Goal: Task Accomplishment & Management: Use online tool/utility

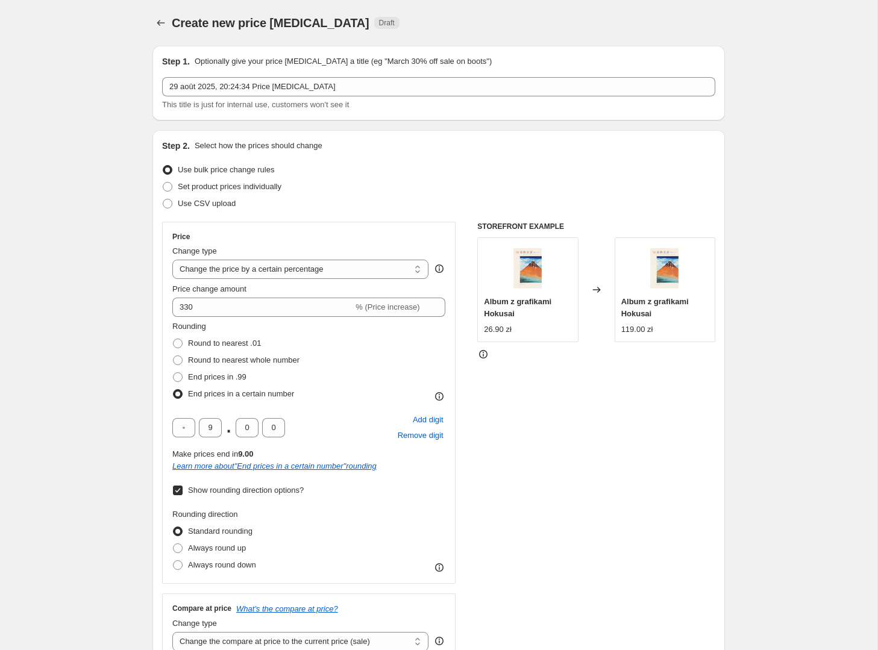
select select "percentage"
click at [143, 197] on div "Step 1. Optionally give your price [MEDICAL_DATA] a title (eg "March 30% off sa…" at bounding box center [434, 612] width 582 height 1153
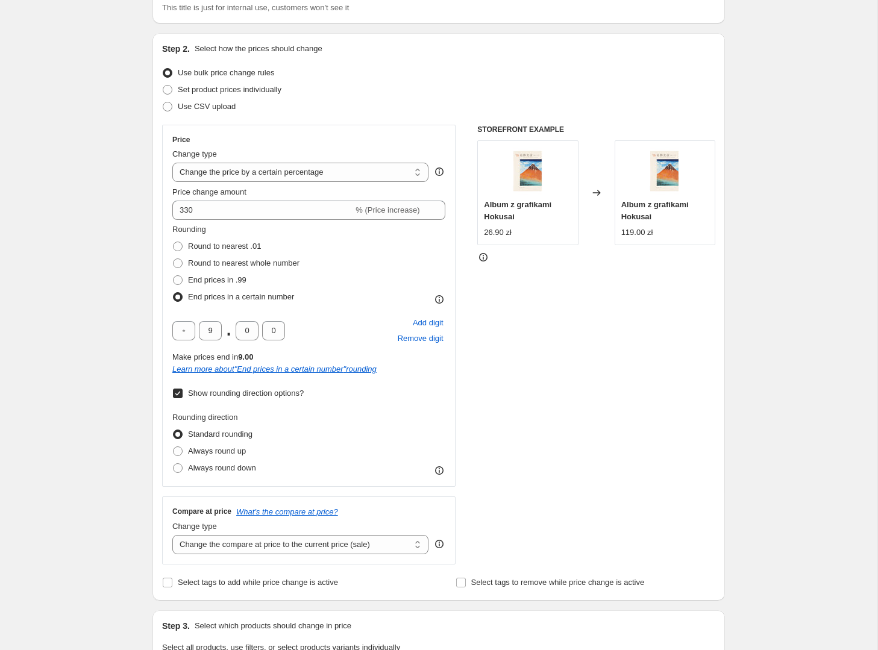
scroll to position [144, 0]
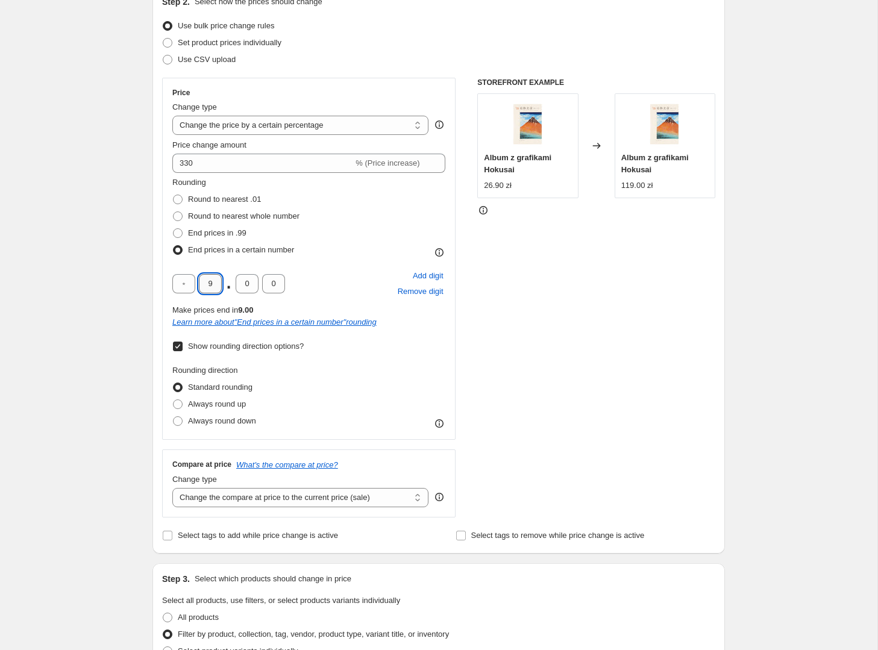
click at [216, 283] on input "9" at bounding box center [210, 283] width 23 height 19
click at [239, 287] on input "0" at bounding box center [247, 283] width 23 height 19
drag, startPoint x: 252, startPoint y: 283, endPoint x: 243, endPoint y: 283, distance: 9.0
click at [243, 283] on input "0" at bounding box center [247, 283] width 23 height 19
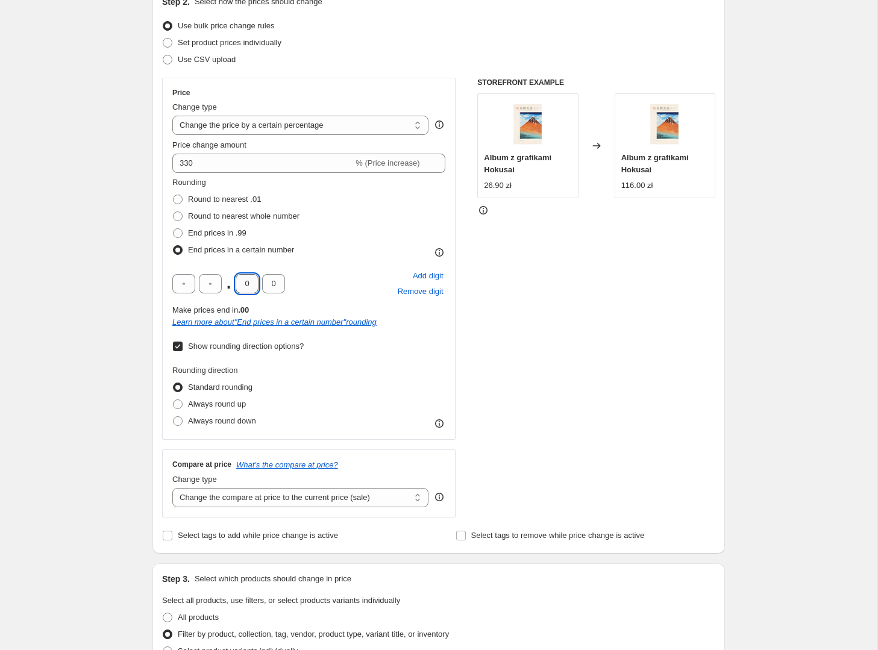
type input "9"
click at [269, 283] on input "0" at bounding box center [273, 283] width 23 height 19
click at [89, 267] on div "Create new price [MEDICAL_DATA]. This page is ready Create new price [MEDICAL_D…" at bounding box center [438, 487] width 877 height 1263
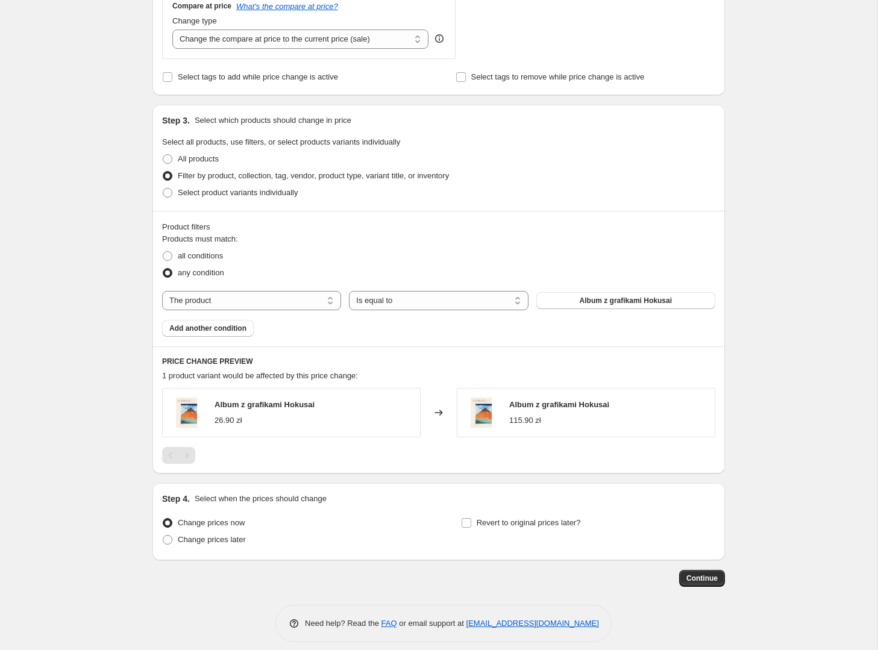
scroll to position [595, 0]
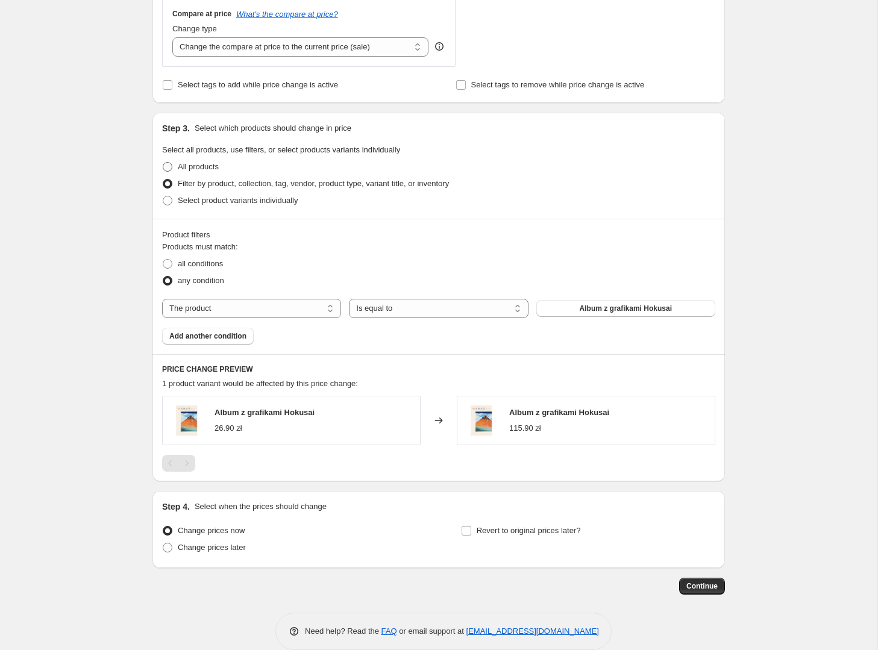
click at [167, 165] on span at bounding box center [168, 167] width 10 height 10
click at [163, 163] on input "All products" at bounding box center [163, 162] width 1 height 1
radio input "true"
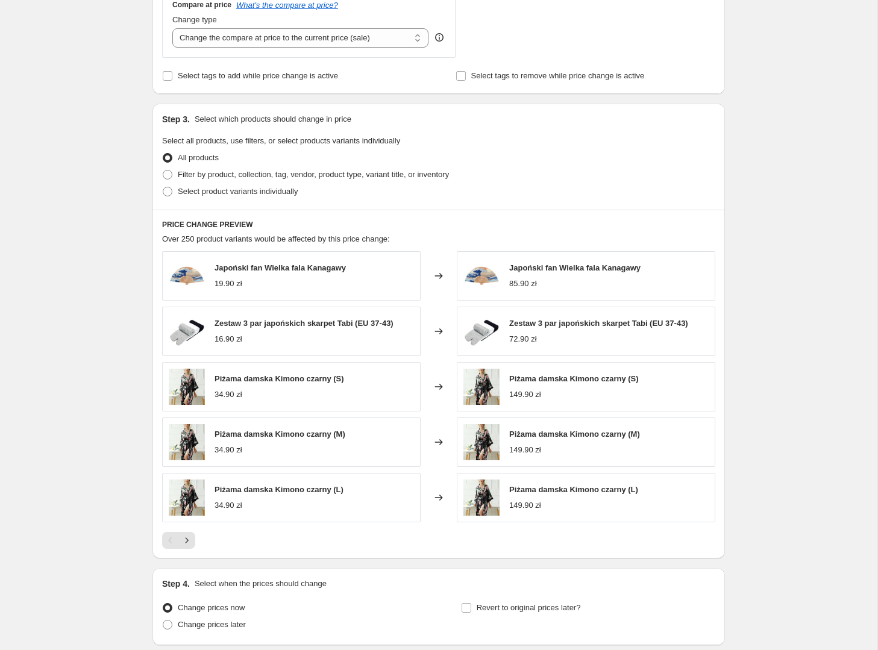
scroll to position [699, 0]
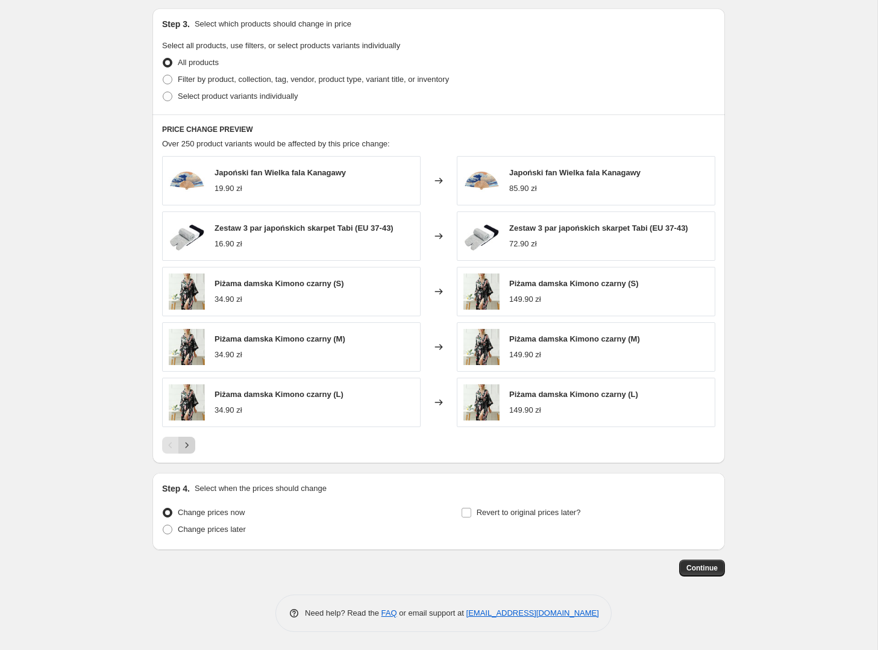
click at [189, 446] on icon "Next" at bounding box center [187, 445] width 12 height 12
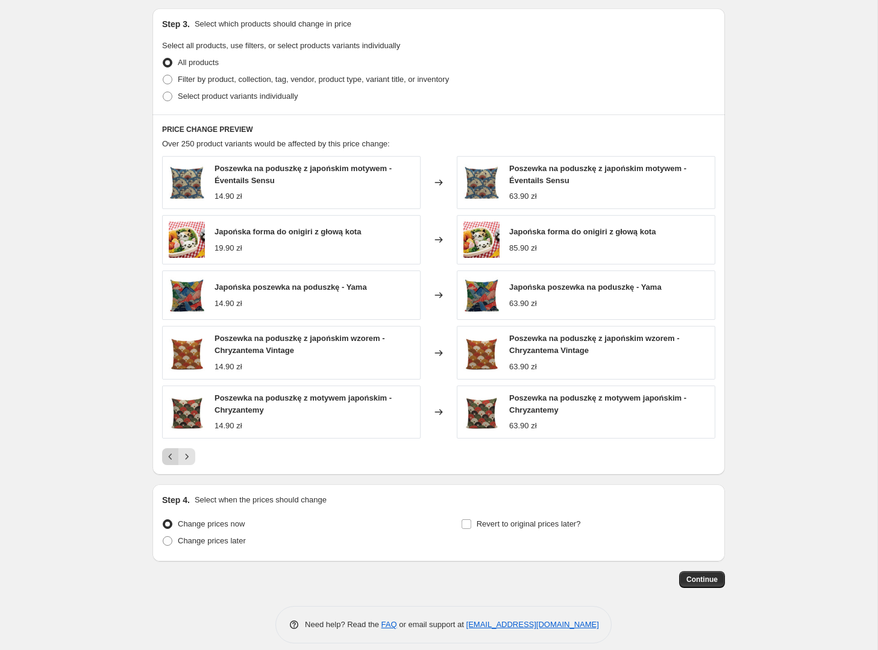
click at [162, 458] on button "Previous" at bounding box center [170, 456] width 17 height 17
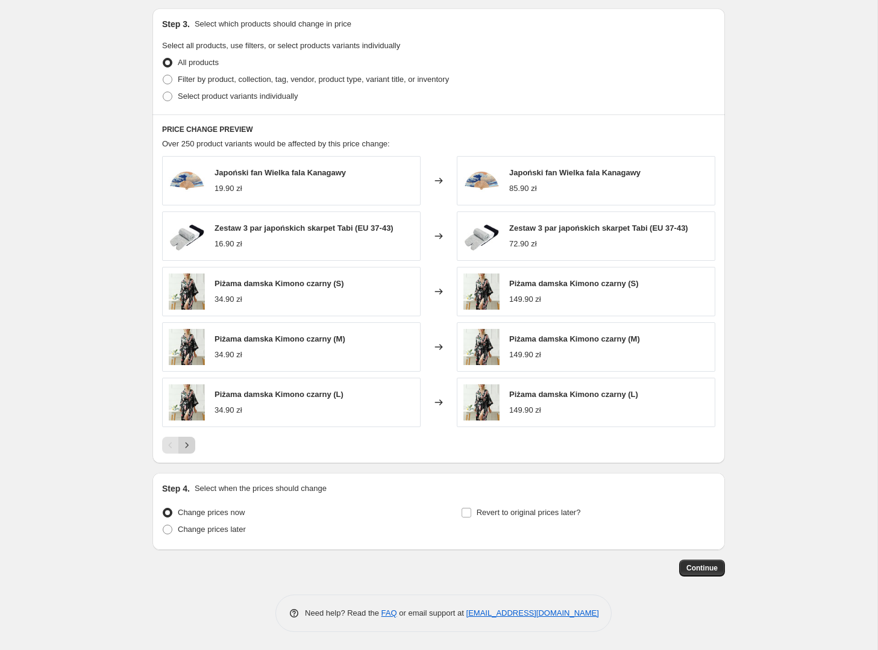
click at [189, 452] on button "Next" at bounding box center [186, 445] width 17 height 17
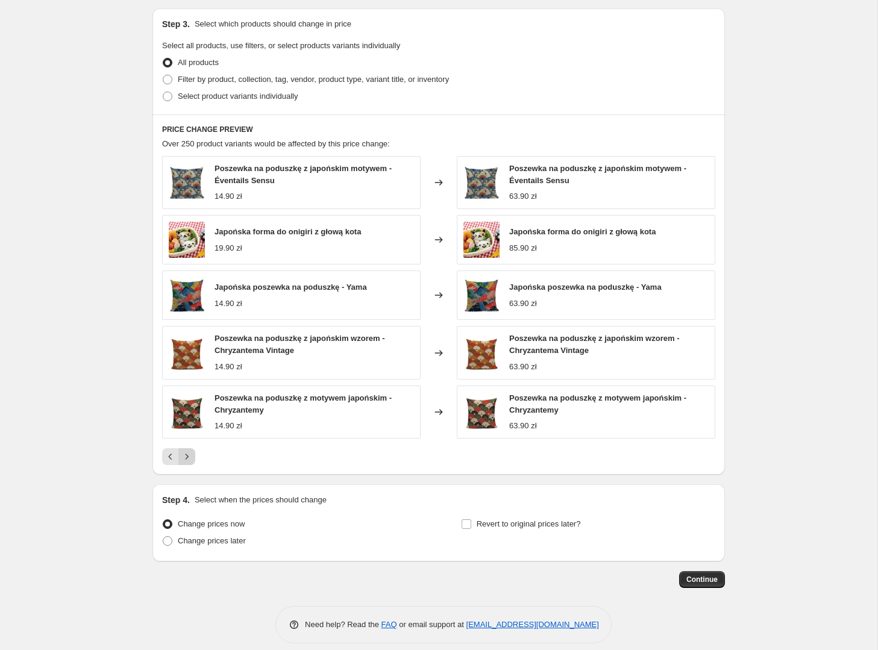
click at [189, 452] on icon "Next" at bounding box center [187, 457] width 12 height 12
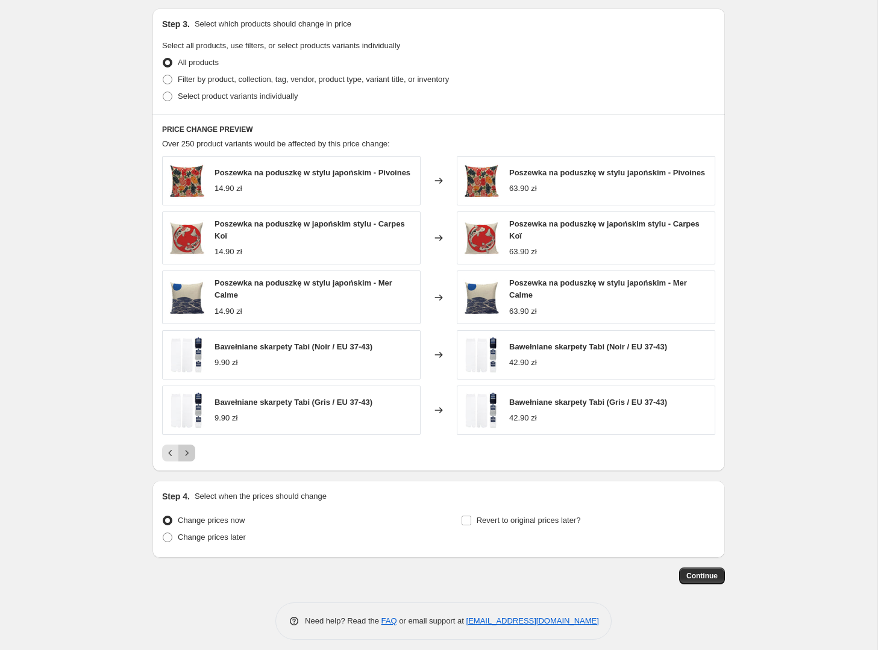
click at [188, 458] on icon "Next" at bounding box center [187, 453] width 12 height 12
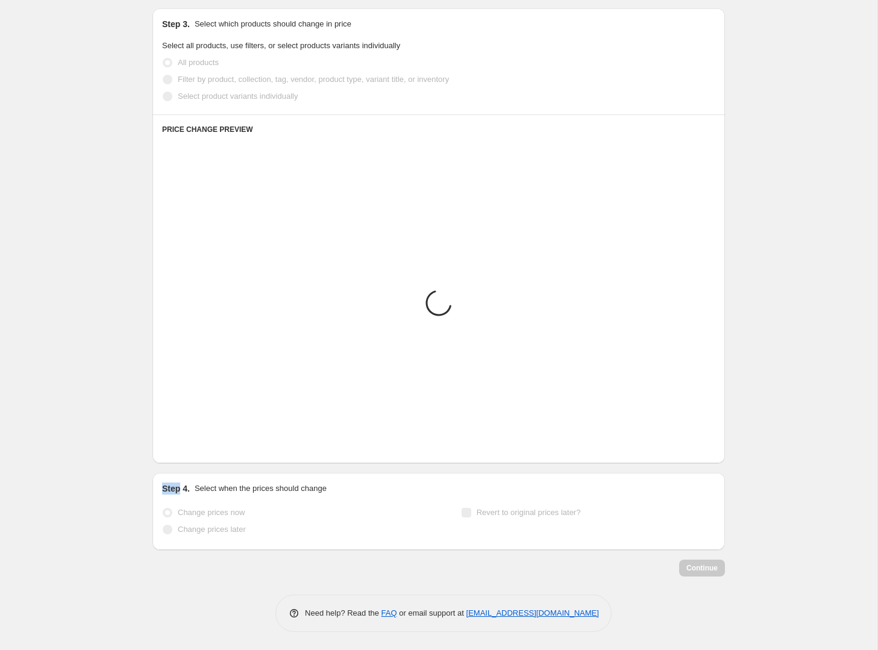
click at [188, 458] on div "PRICE CHANGE PREVIEW Placeholder Loading product variants... Loading... Placeho…" at bounding box center [438, 288] width 572 height 349
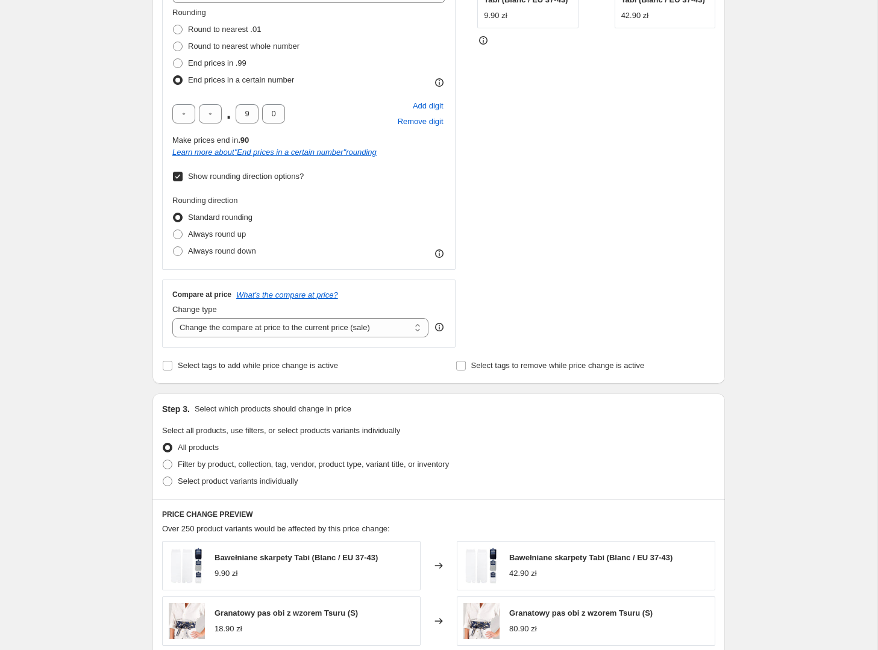
scroll to position [313, 0]
click at [249, 115] on input "9" at bounding box center [247, 114] width 23 height 19
click at [105, 124] on div "Create new price [MEDICAL_DATA]. This page is ready Create new price [MEDICAL_D…" at bounding box center [438, 361] width 877 height 1349
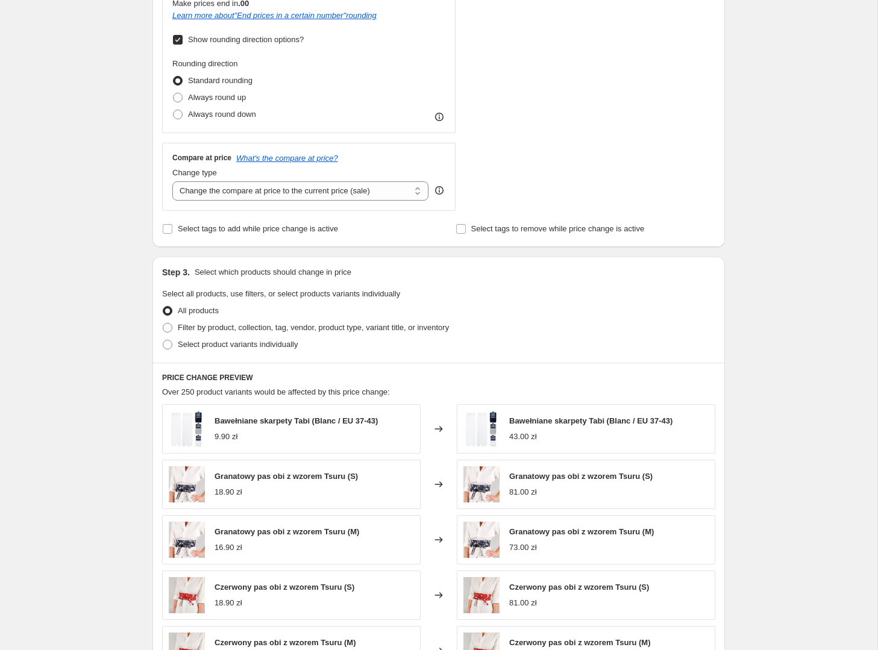
scroll to position [699, 0]
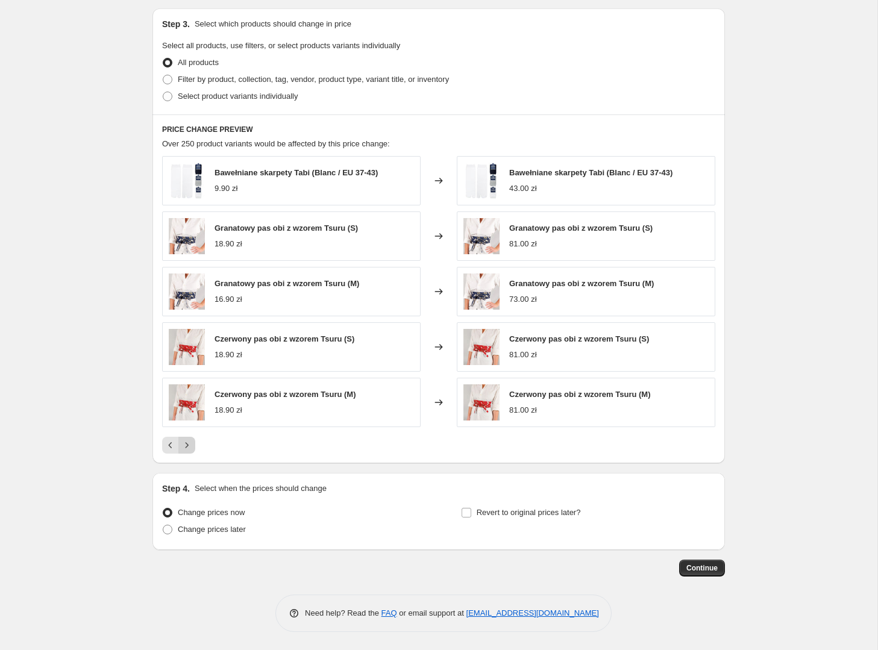
click at [187, 447] on icon "Next" at bounding box center [187, 445] width 12 height 12
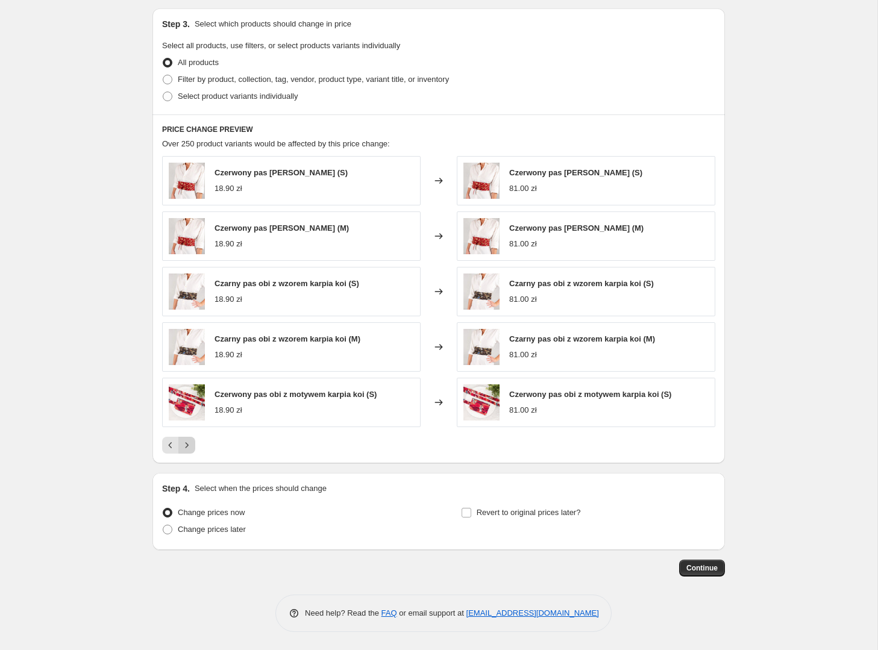
click at [187, 447] on icon "Next" at bounding box center [187, 445] width 12 height 12
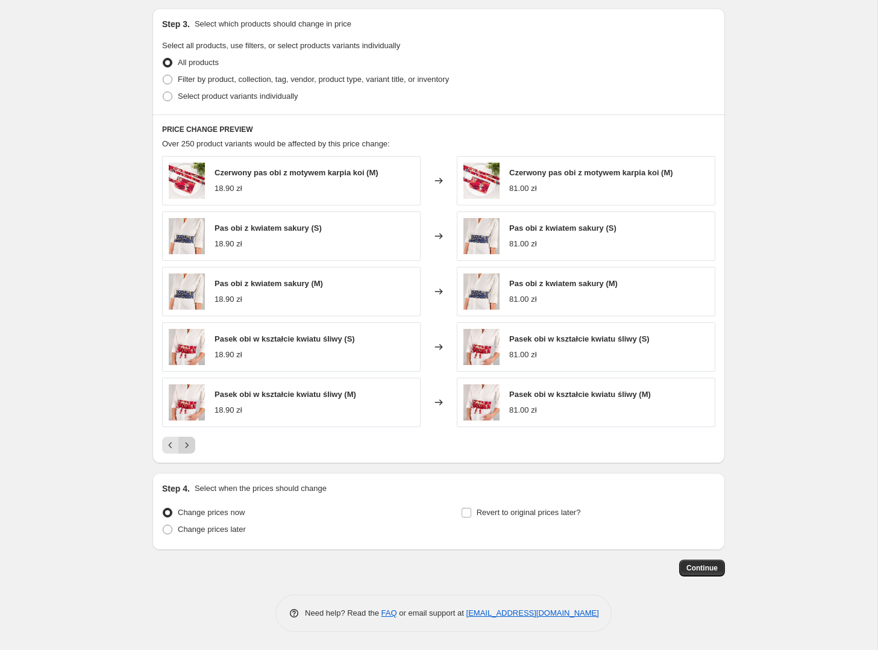
click at [187, 447] on icon "Next" at bounding box center [187, 445] width 12 height 12
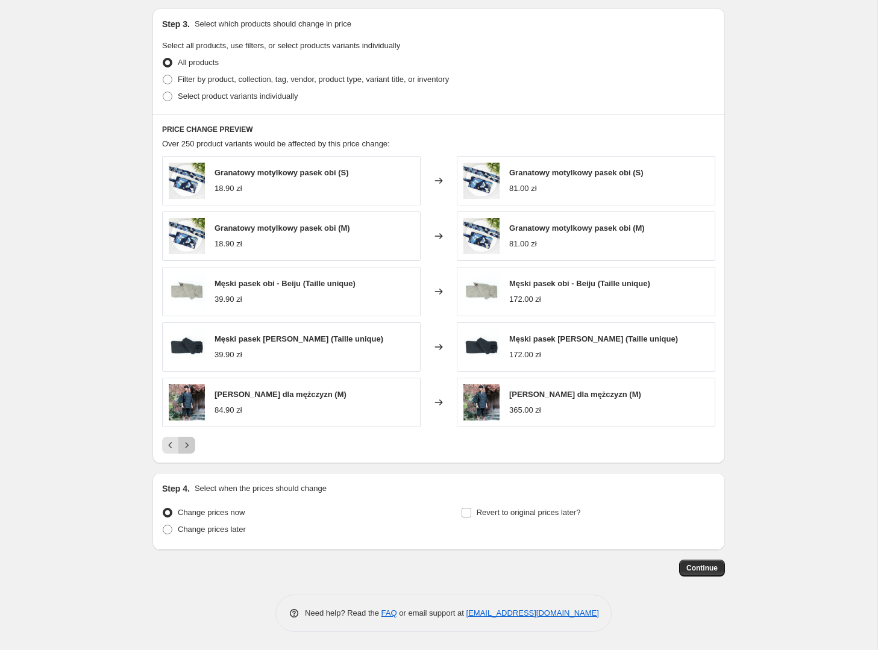
click at [190, 445] on icon "Next" at bounding box center [187, 445] width 12 height 12
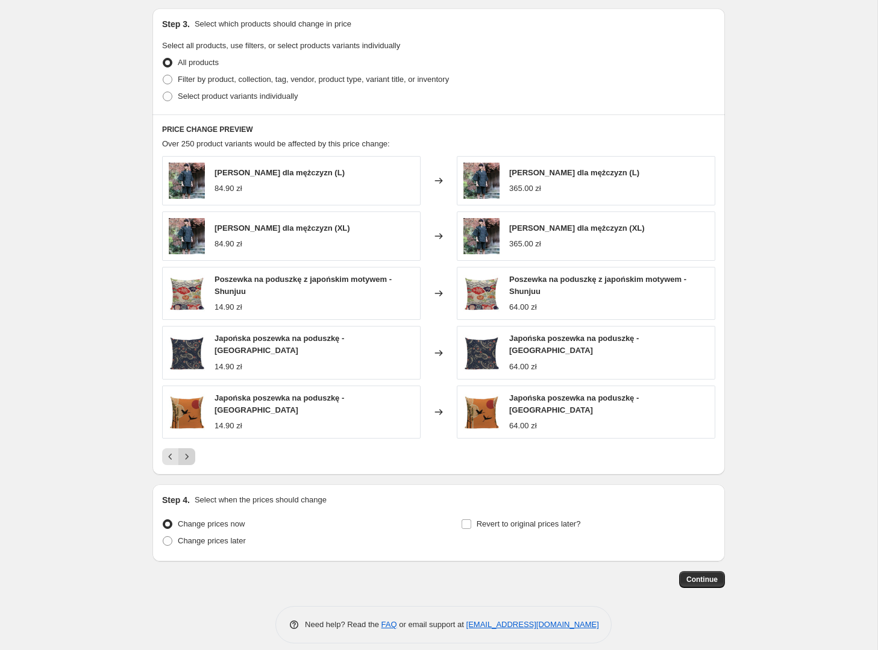
click at [188, 451] on icon "Next" at bounding box center [187, 457] width 12 height 12
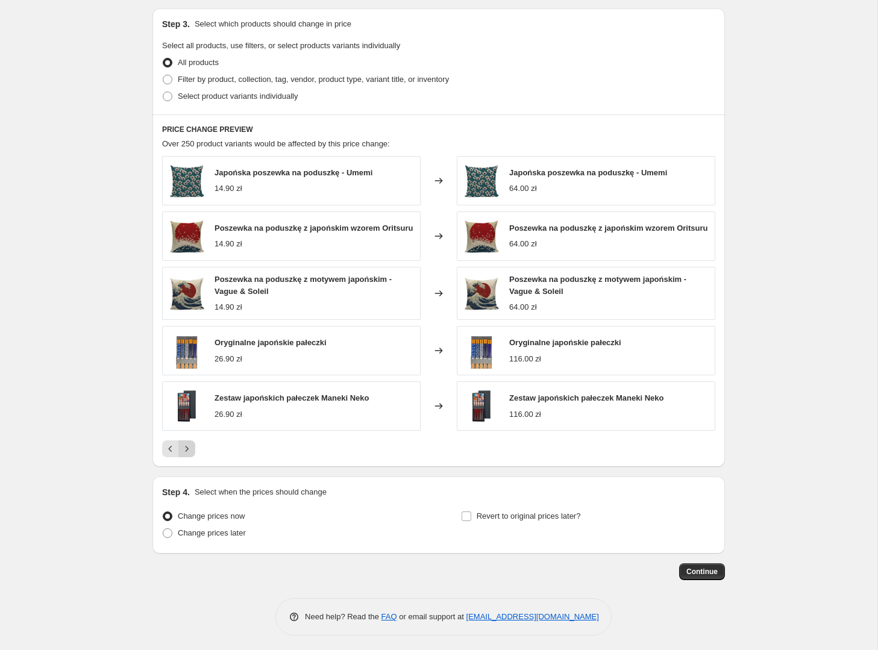
click at [190, 449] on icon "Next" at bounding box center [187, 449] width 12 height 12
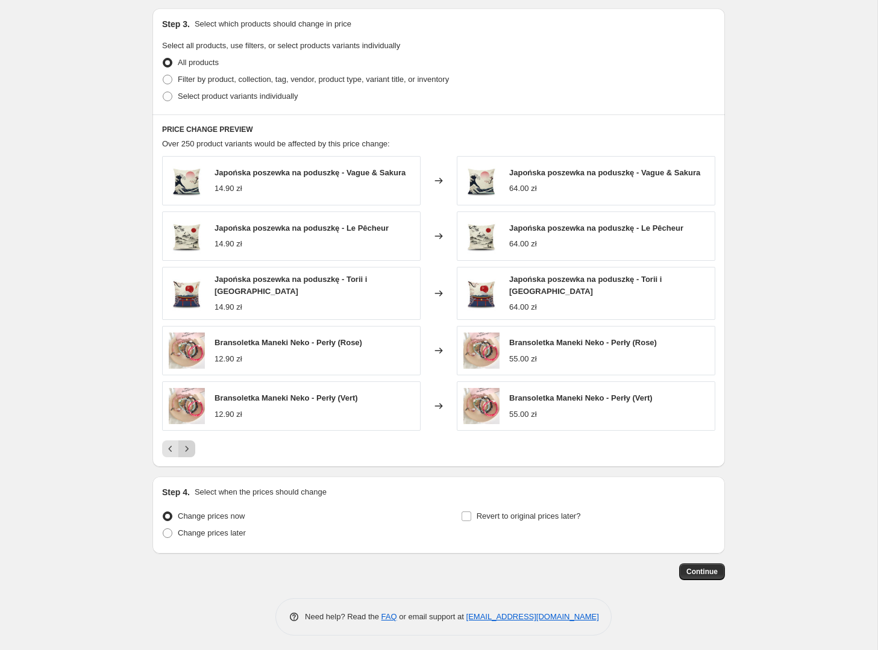
click at [190, 449] on icon "Next" at bounding box center [187, 449] width 12 height 12
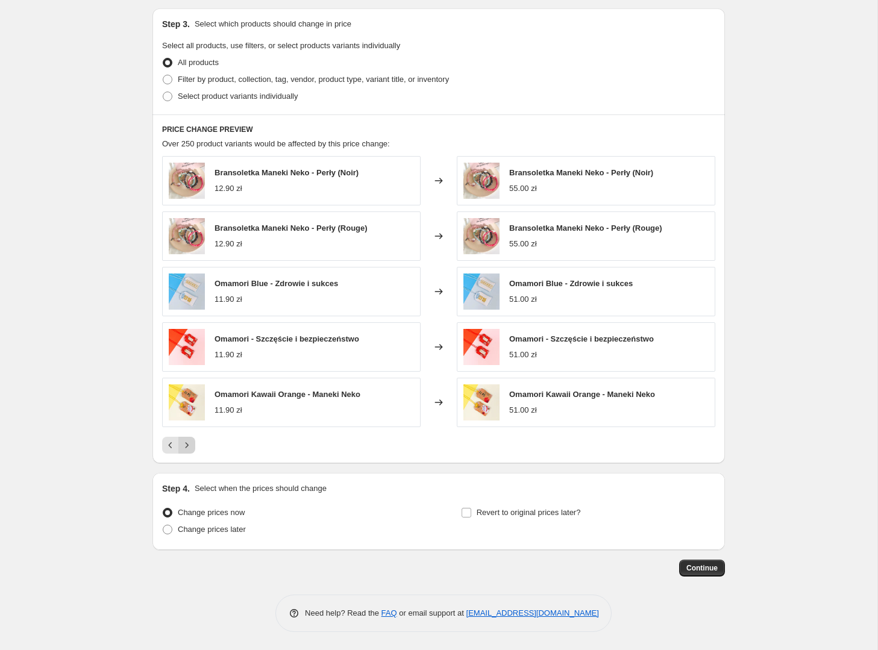
click at [191, 445] on icon "Next" at bounding box center [187, 445] width 12 height 12
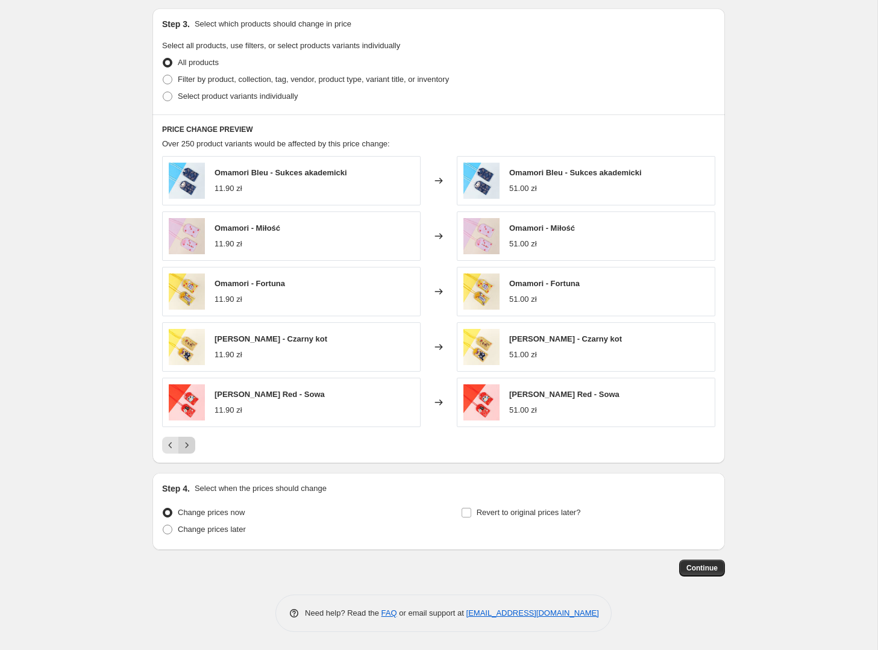
click at [192, 443] on icon "Next" at bounding box center [187, 445] width 12 height 12
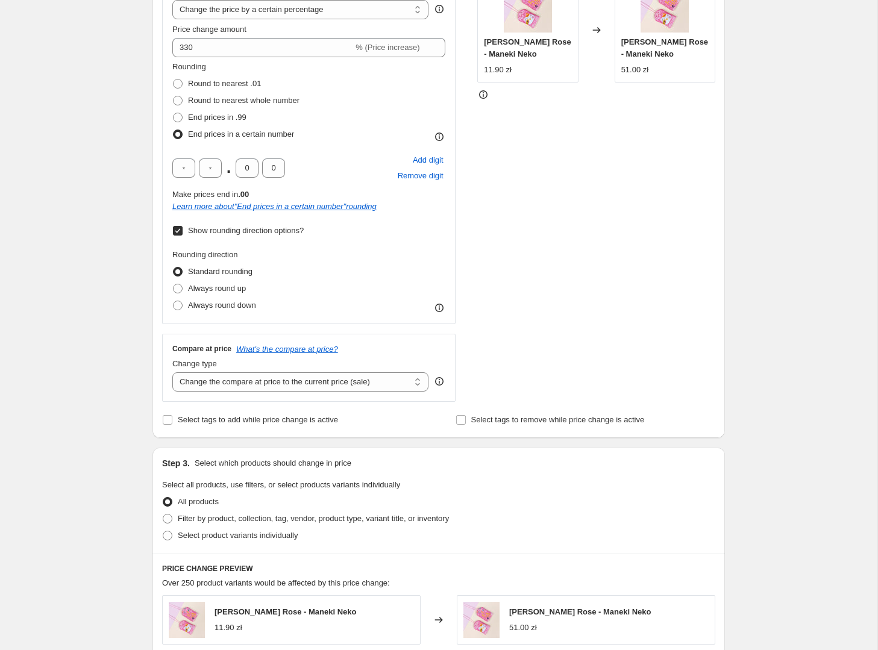
scroll to position [222, 0]
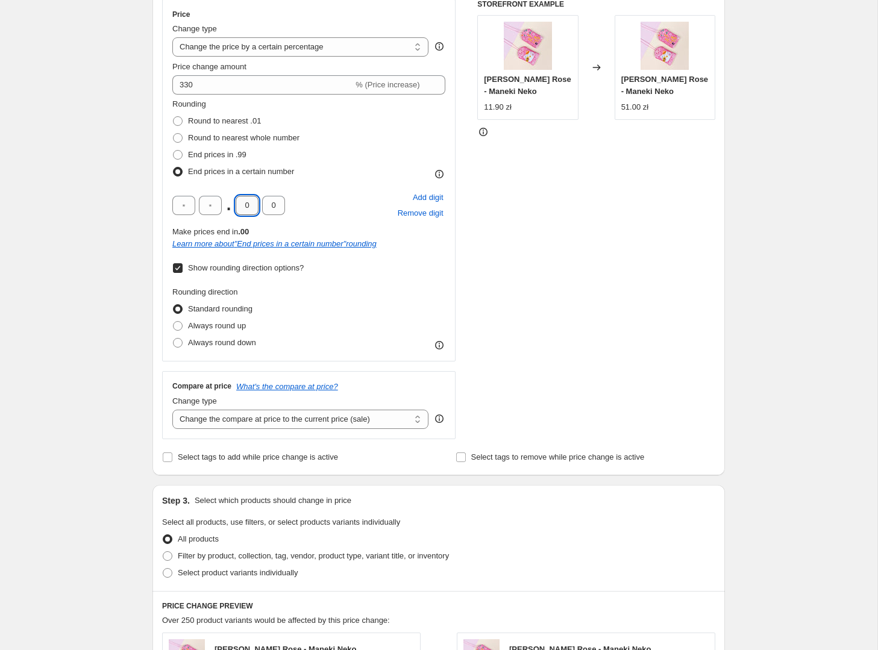
click at [248, 203] on input "0" at bounding box center [247, 205] width 23 height 19
click at [140, 230] on div "Create new price [MEDICAL_DATA]. This page is ready Create new price [MEDICAL_D…" at bounding box center [438, 454] width 601 height 1352
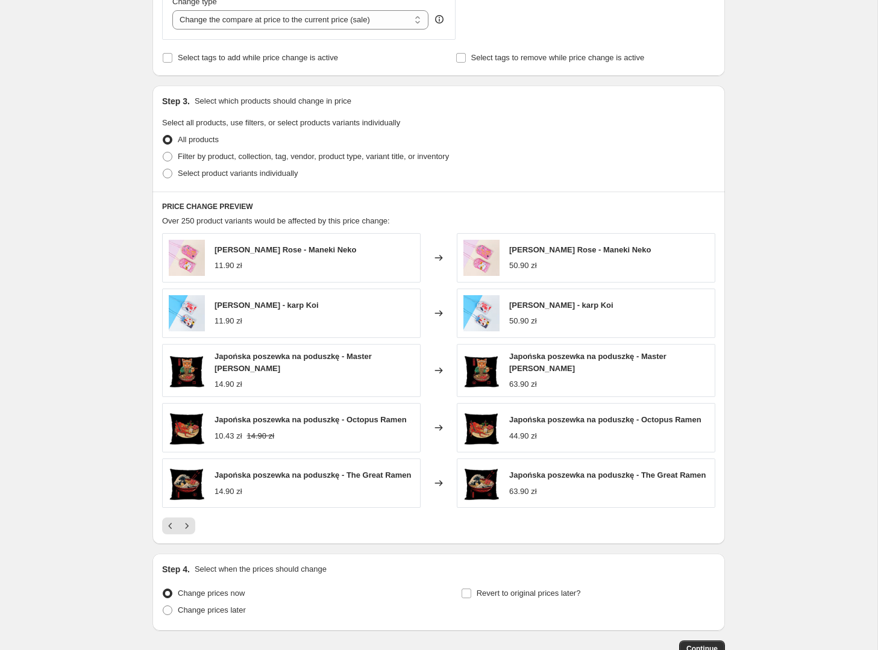
scroll to position [624, 0]
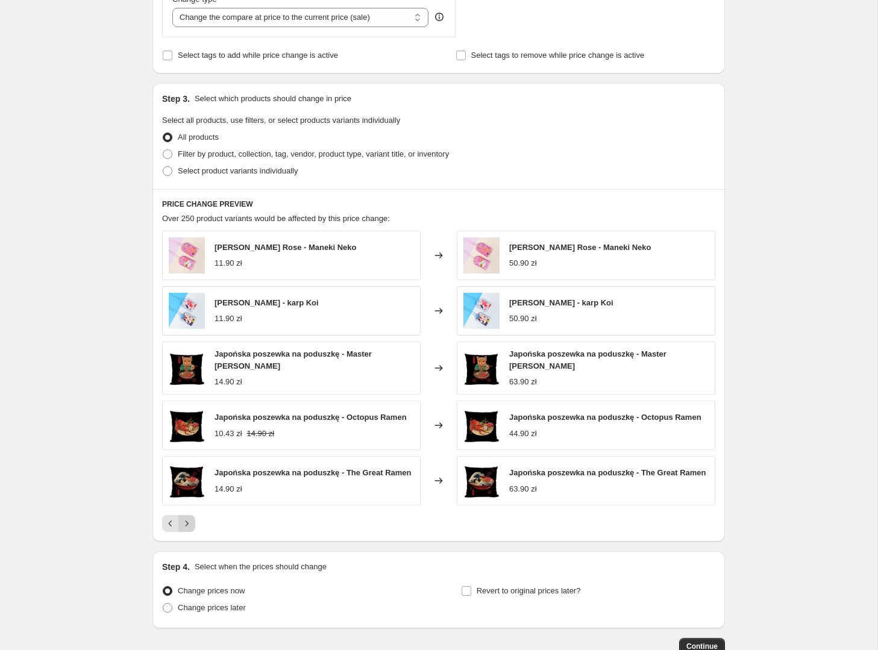
click at [186, 522] on icon "Next" at bounding box center [187, 523] width 12 height 12
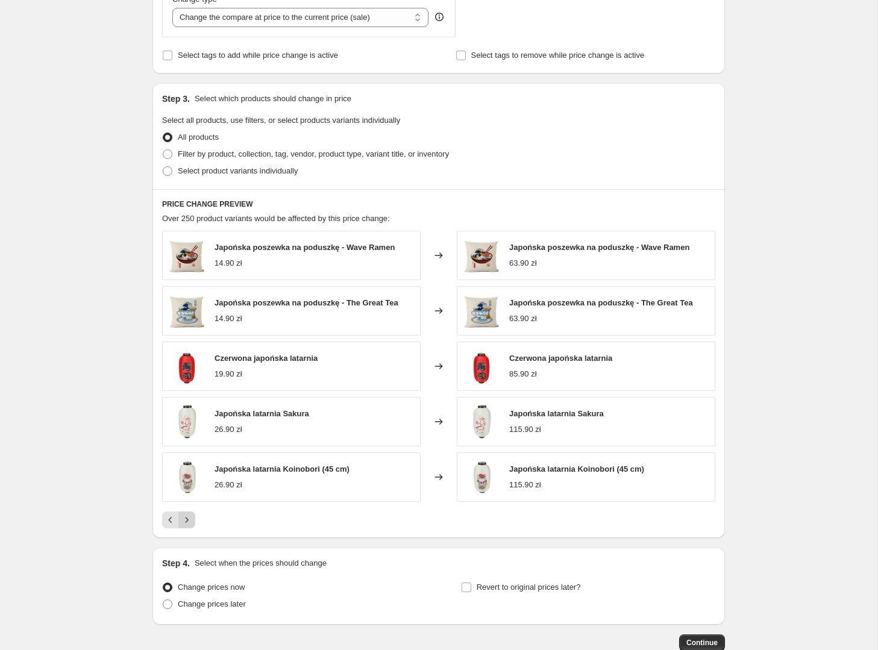
click at [191, 519] on icon "Next" at bounding box center [187, 520] width 12 height 12
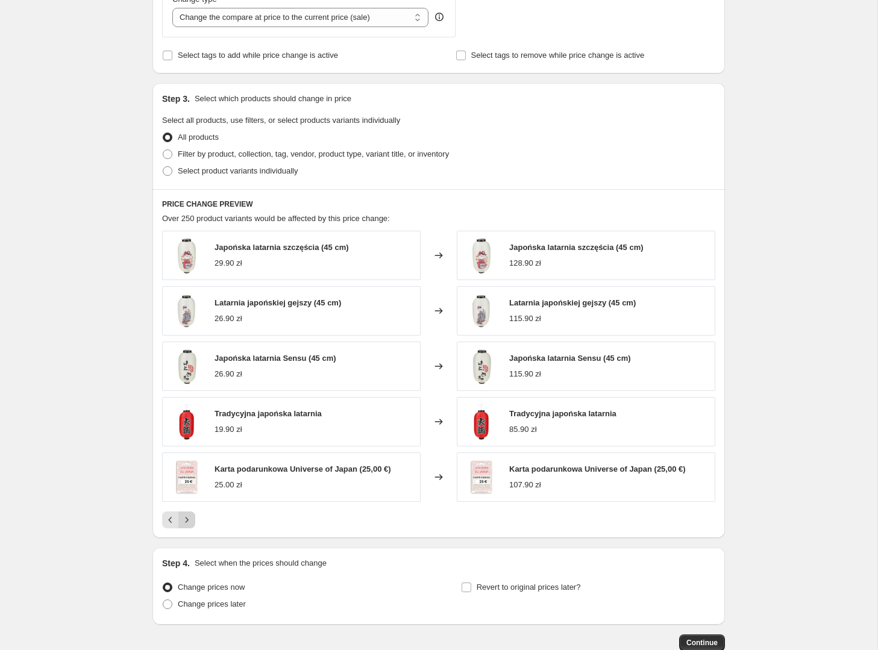
click at [191, 519] on icon "Next" at bounding box center [187, 520] width 12 height 12
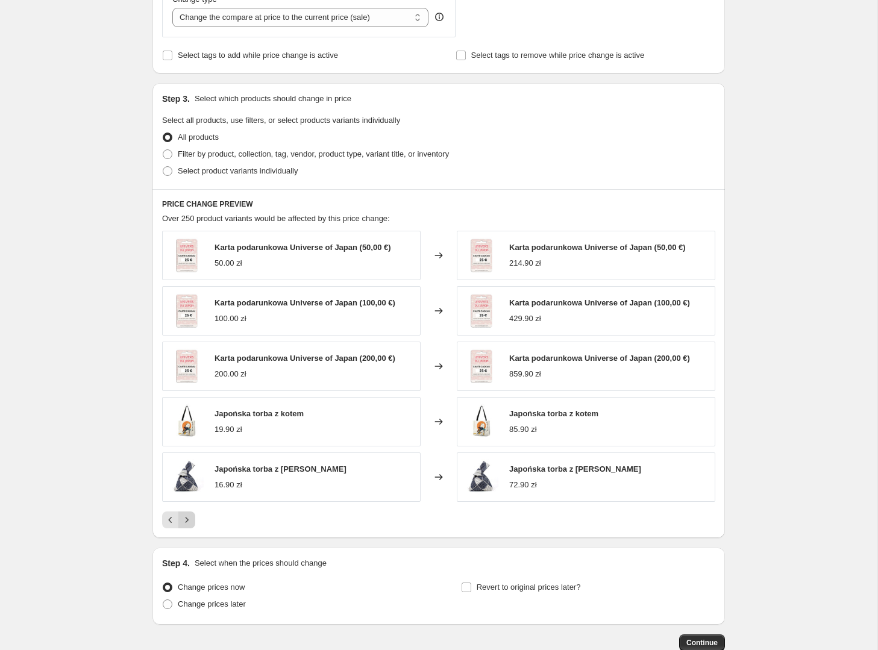
click at [188, 518] on icon "Next" at bounding box center [187, 520] width 12 height 12
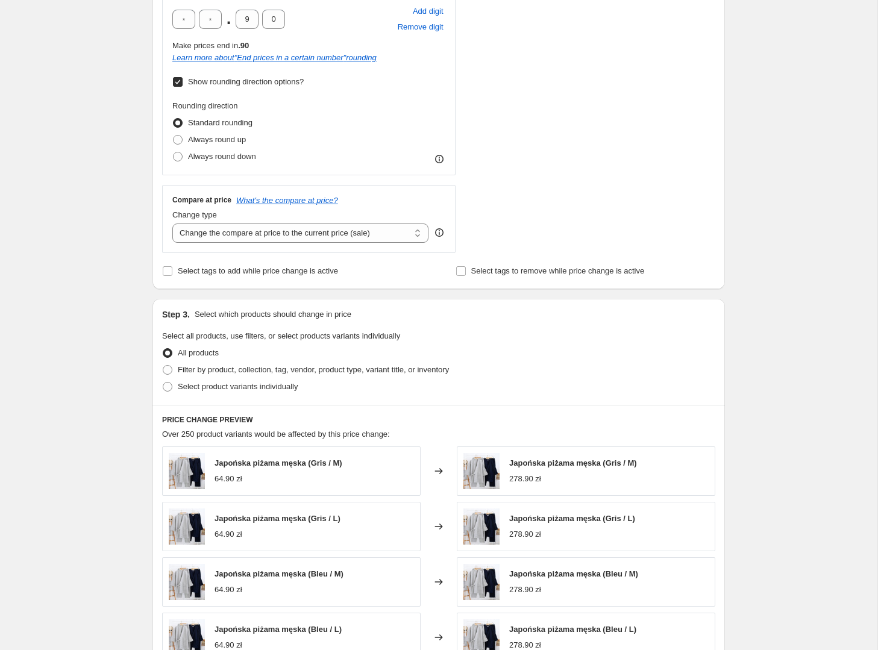
scroll to position [398, 0]
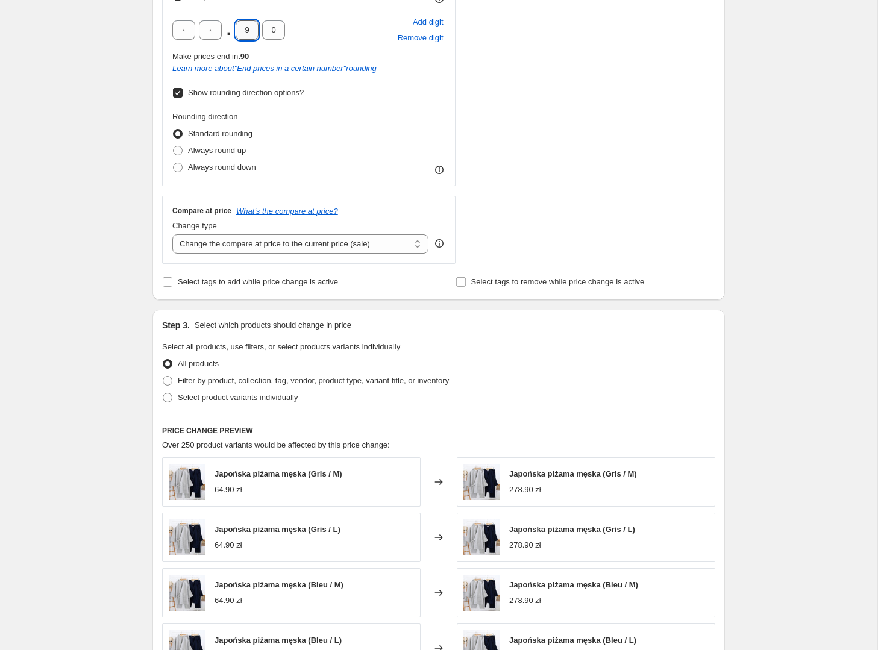
click at [245, 34] on input "9" at bounding box center [247, 29] width 23 height 19
click at [103, 146] on div "Create new price [MEDICAL_DATA]. This page is ready Create new price [MEDICAL_D…" at bounding box center [438, 276] width 877 height 1349
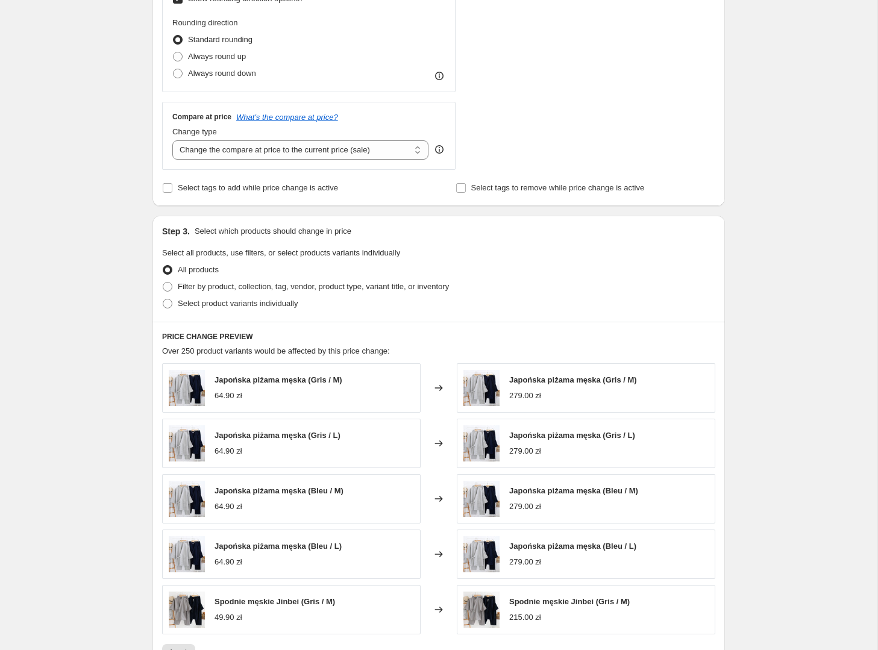
scroll to position [699, 0]
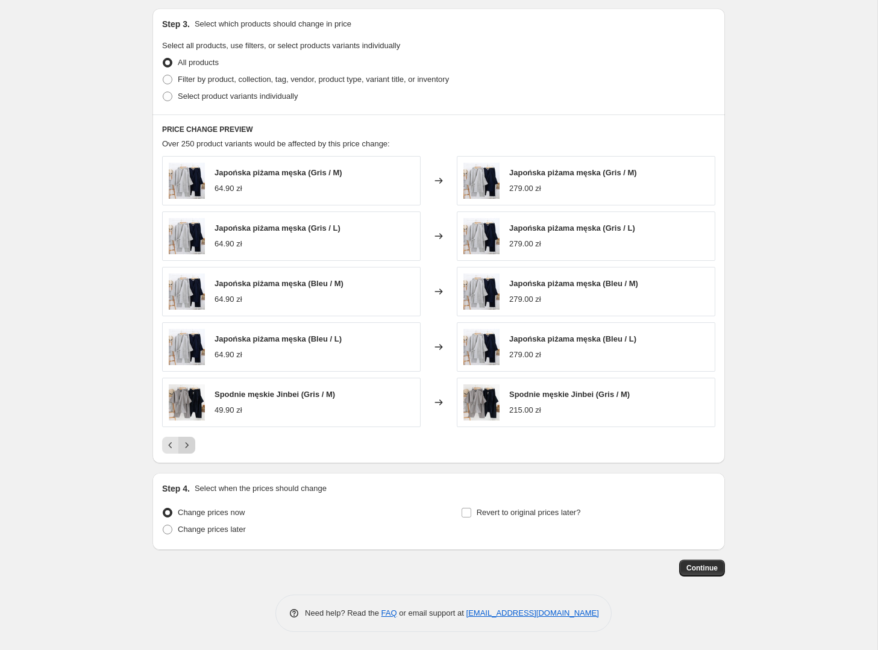
click at [193, 445] on button "Next" at bounding box center [186, 445] width 17 height 17
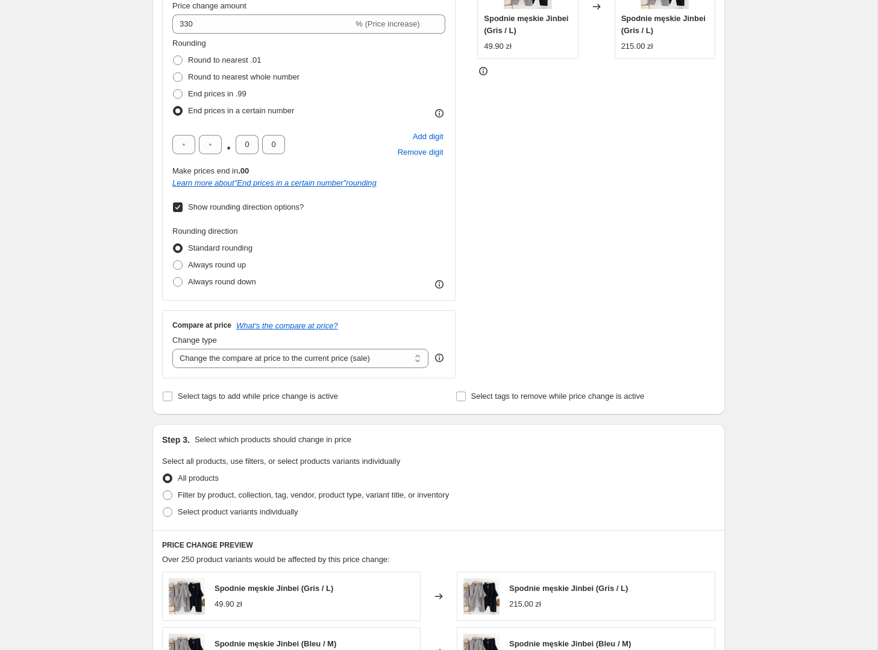
scroll to position [271, 0]
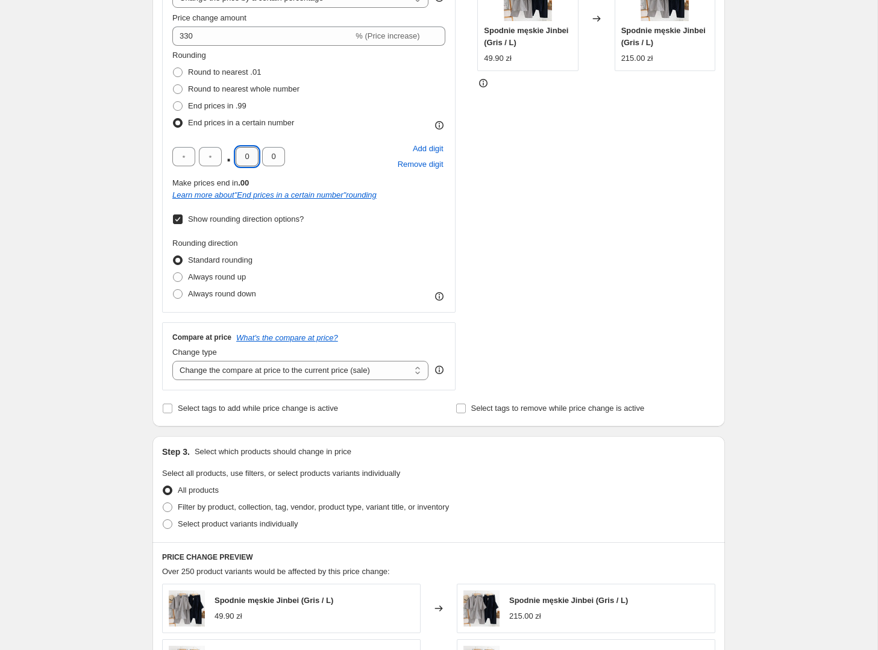
click at [251, 152] on input "0" at bounding box center [247, 156] width 23 height 19
type input "9"
click at [233, 102] on span "End prices in .99" at bounding box center [217, 105] width 58 height 9
click at [173, 102] on input "End prices in .99" at bounding box center [173, 101] width 1 height 1
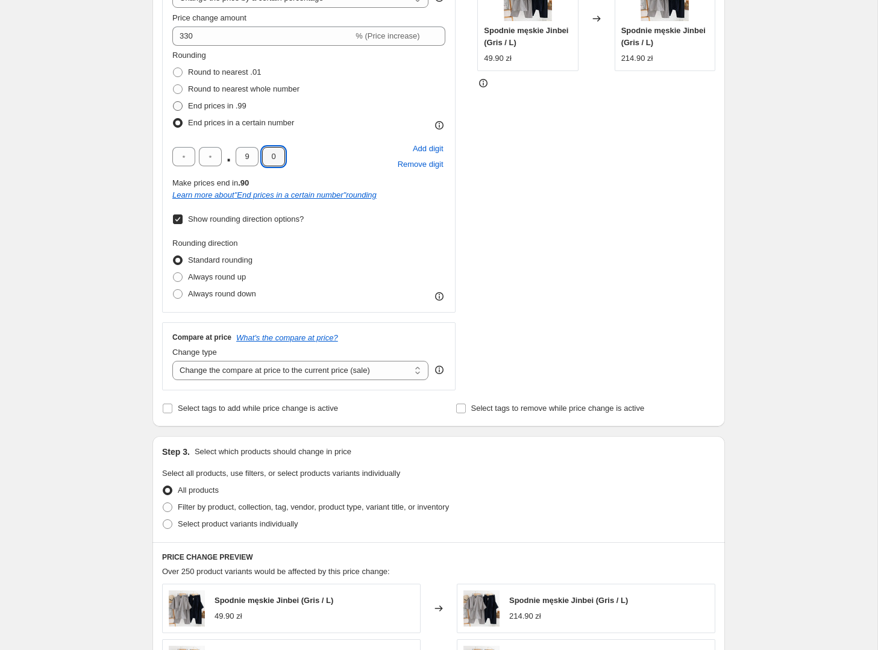
radio input "true"
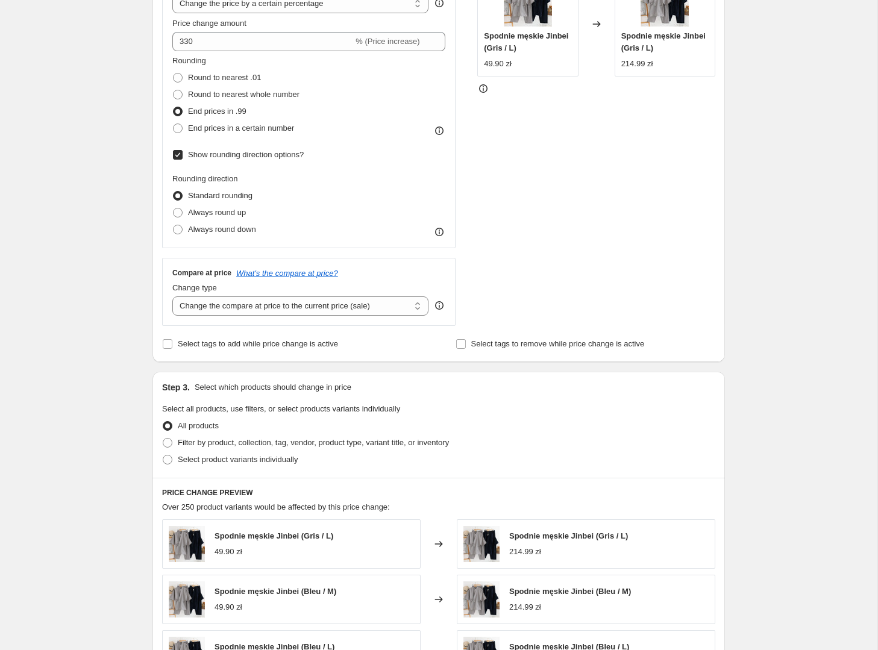
scroll to position [209, 0]
